Goal: Task Accomplishment & Management: Use online tool/utility

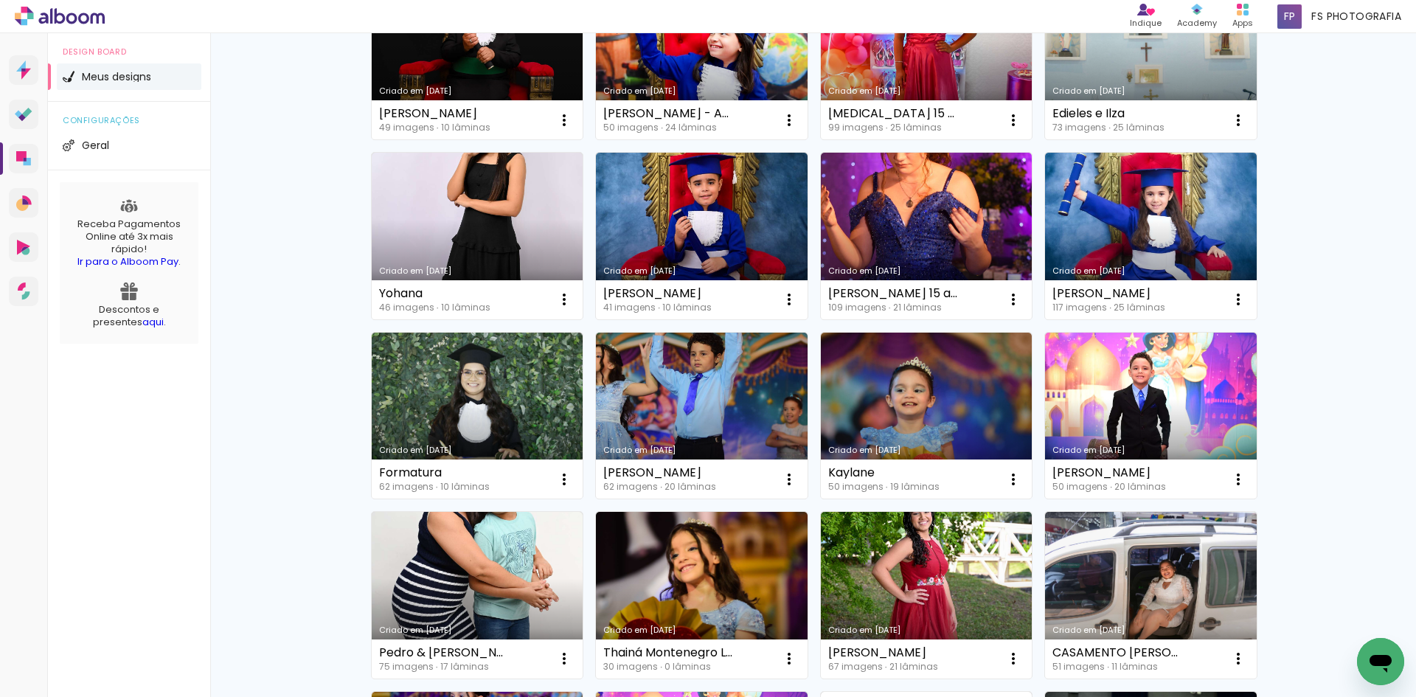
scroll to position [443, 0]
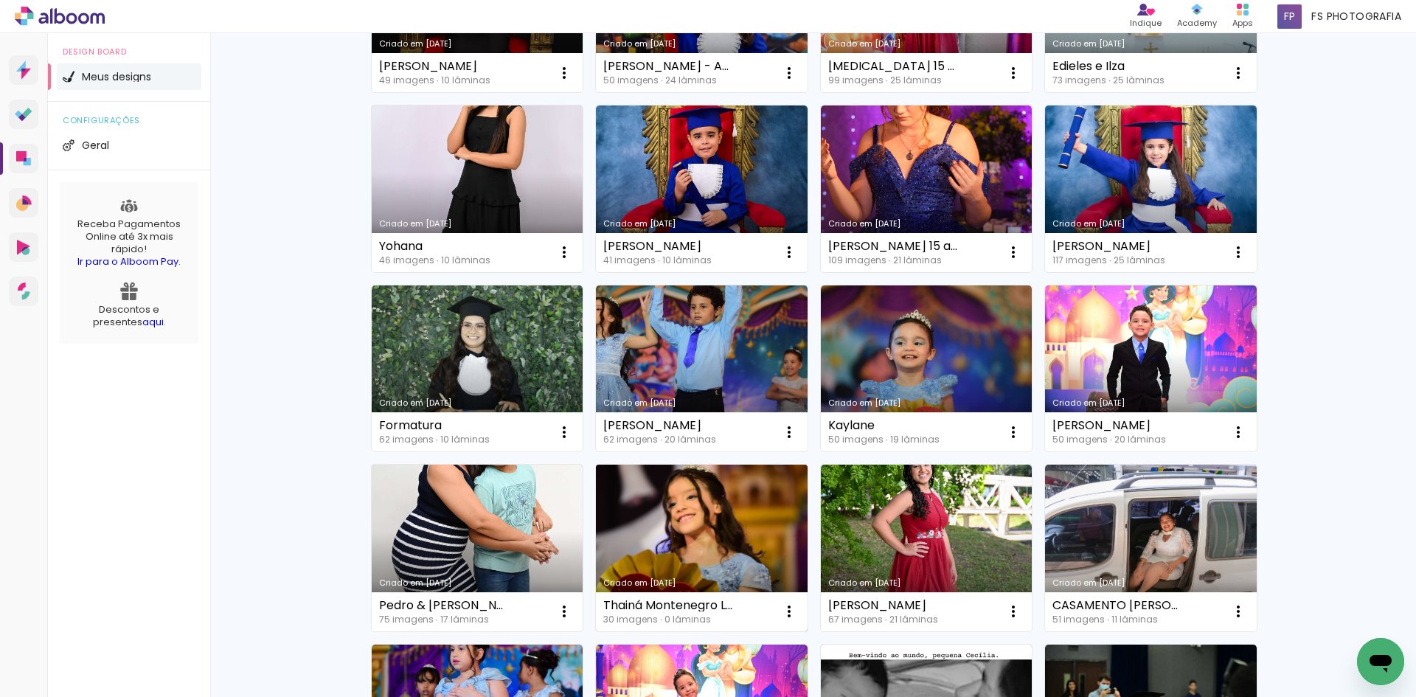
click at [651, 530] on link "Criado em [DATE]" at bounding box center [702, 548] width 212 height 167
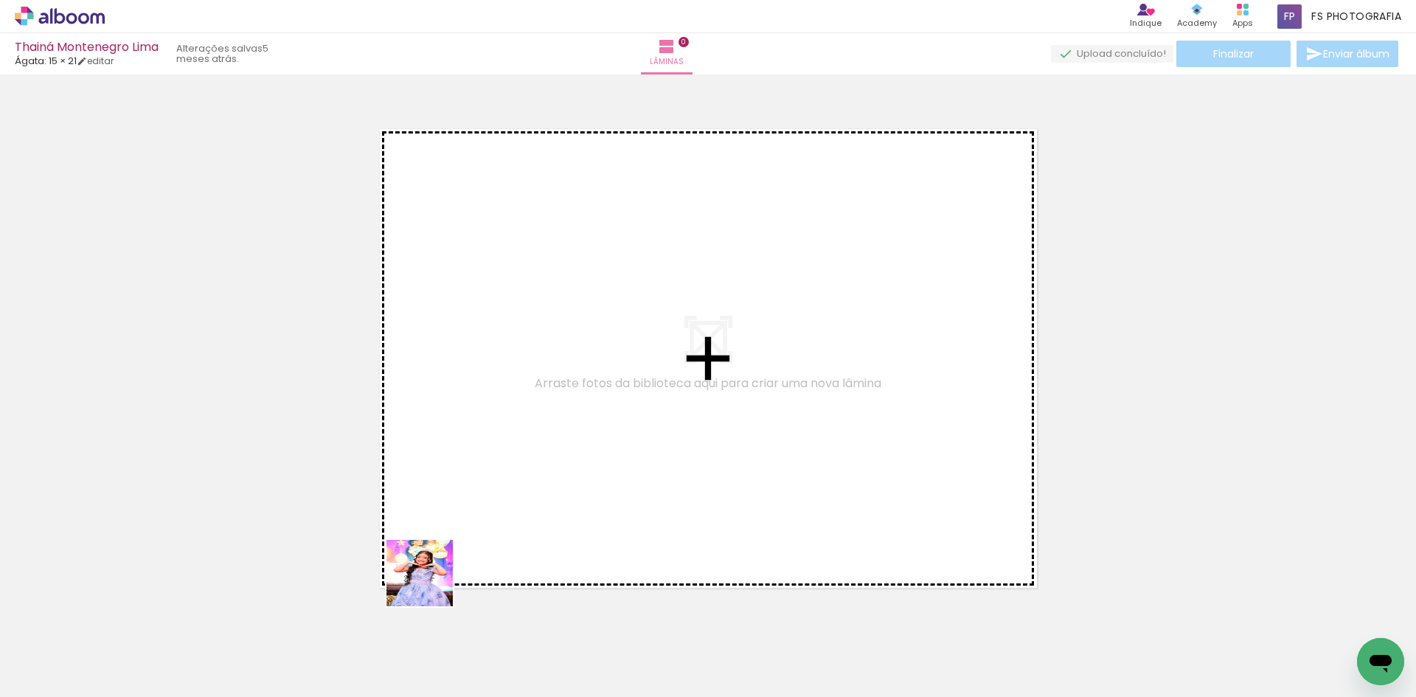
drag, startPoint x: 404, startPoint y: 653, endPoint x: 431, endPoint y: 634, distance: 32.3
click at [476, 460] on quentale-workspace at bounding box center [708, 348] width 1416 height 697
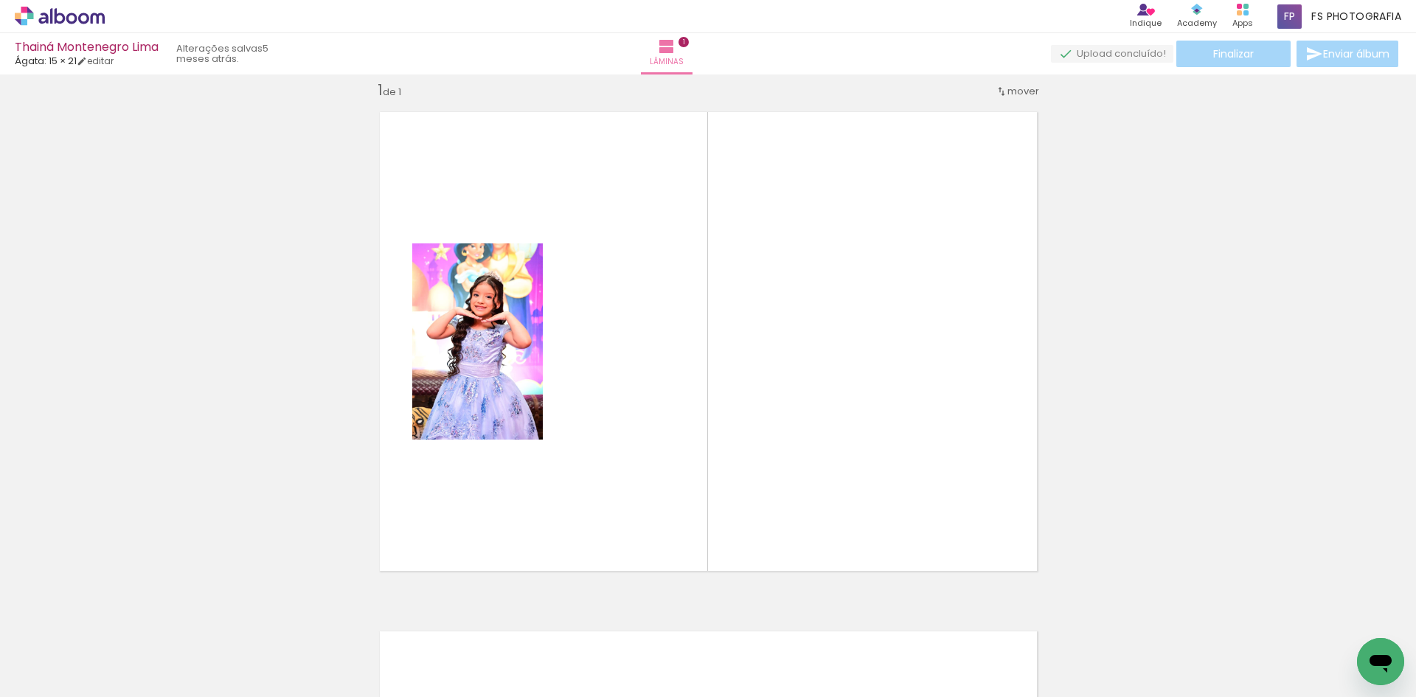
scroll to position [19, 0]
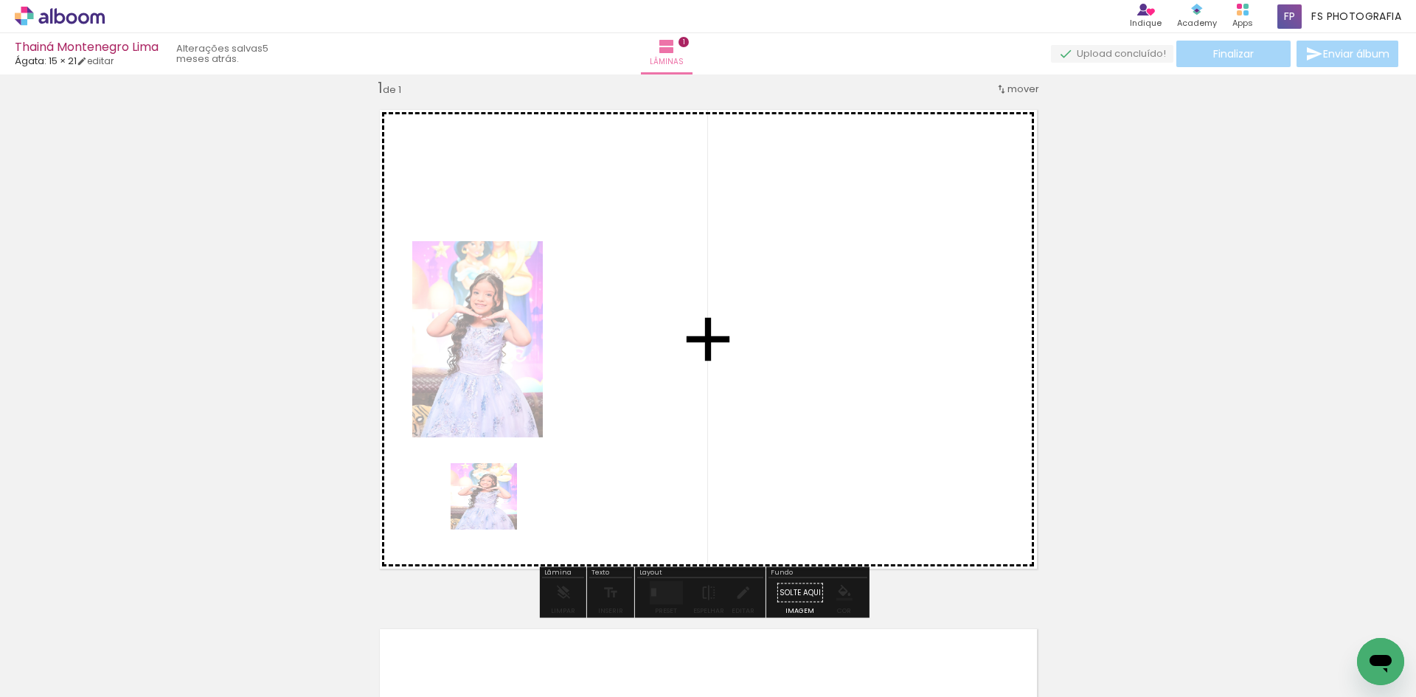
drag, startPoint x: 418, startPoint y: 633, endPoint x: 564, endPoint y: 393, distance: 280.8
click at [564, 393] on quentale-workspace at bounding box center [708, 348] width 1416 height 697
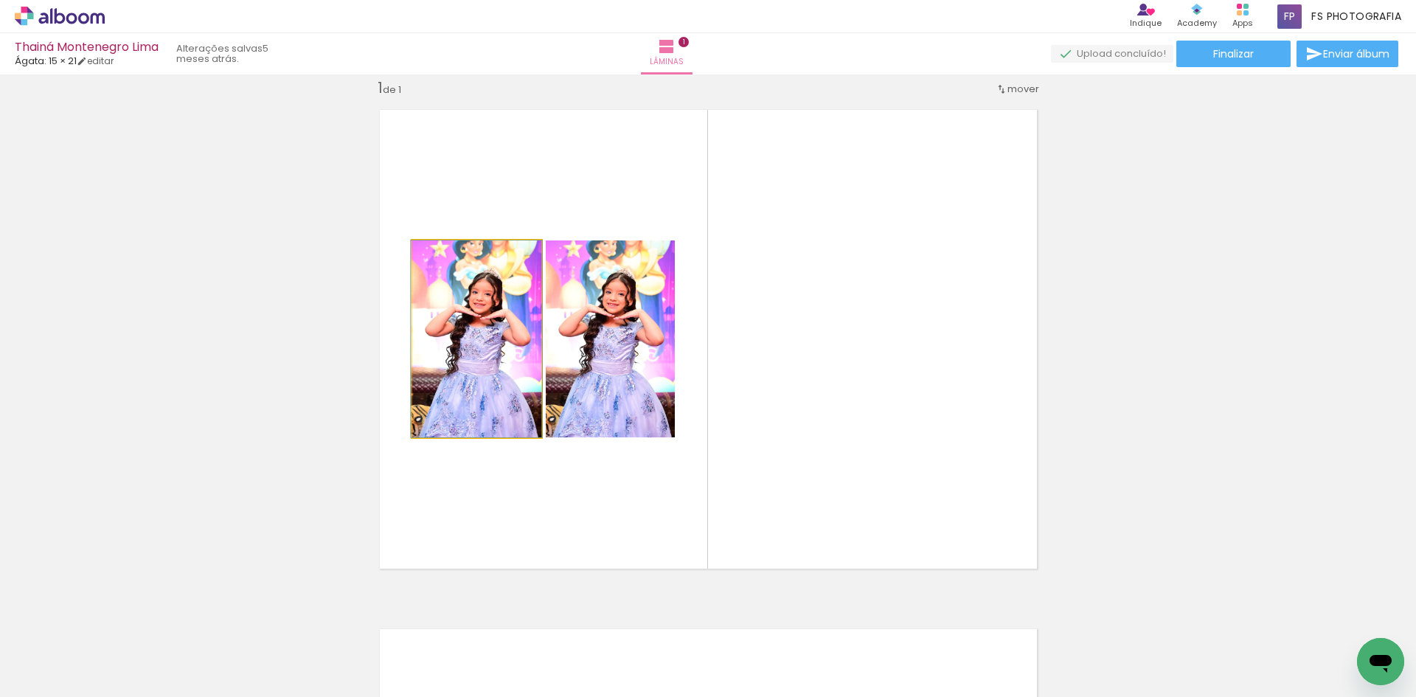
drag, startPoint x: 448, startPoint y: 419, endPoint x: 265, endPoint y: 415, distance: 183.0
click at [201, 406] on div "Inserir lâmina 1 de 1" at bounding box center [708, 579] width 1416 height 1039
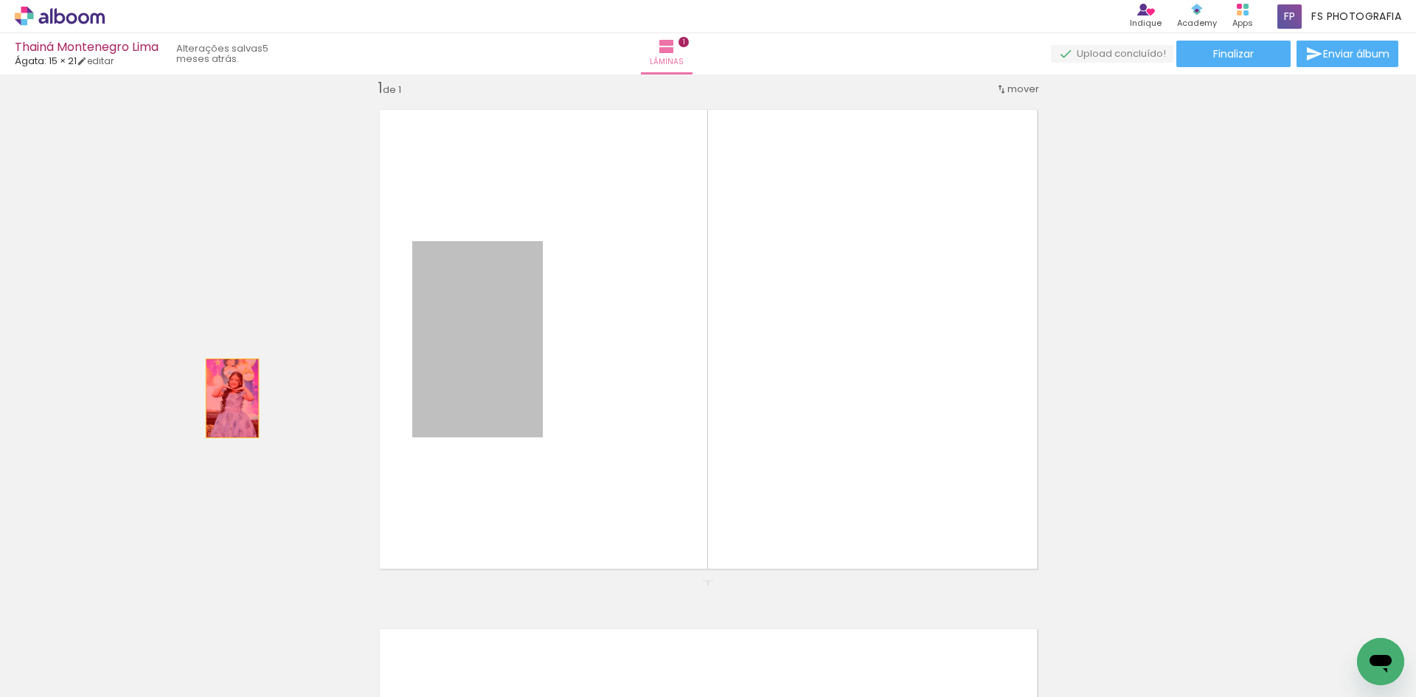
drag, startPoint x: 460, startPoint y: 403, endPoint x: 226, endPoint y: 398, distance: 233.2
